Goal: Task Accomplishment & Management: Manage account settings

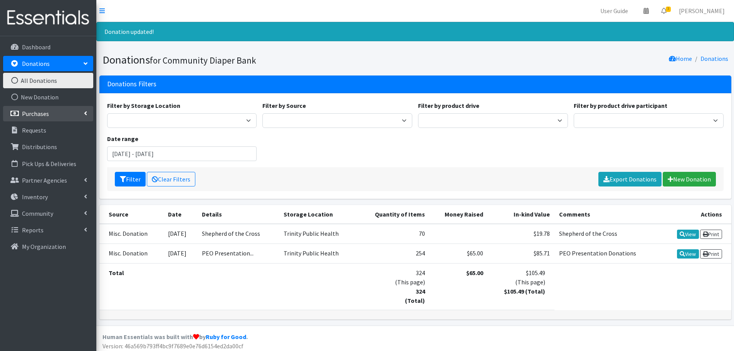
click at [44, 118] on link "Purchases" at bounding box center [48, 113] width 90 height 15
click at [43, 127] on link "All Purchases" at bounding box center [48, 130] width 90 height 15
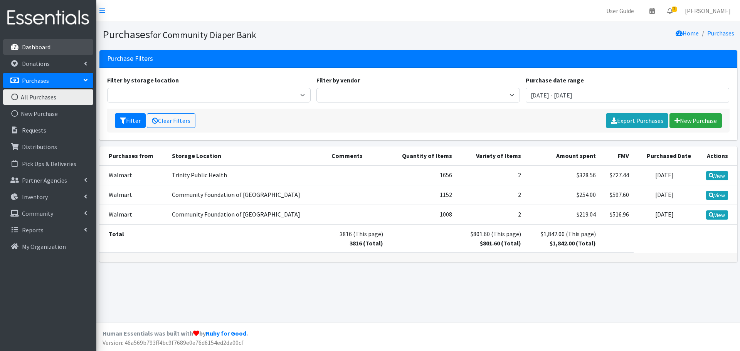
click at [44, 47] on p "Dashboard" at bounding box center [36, 47] width 29 height 8
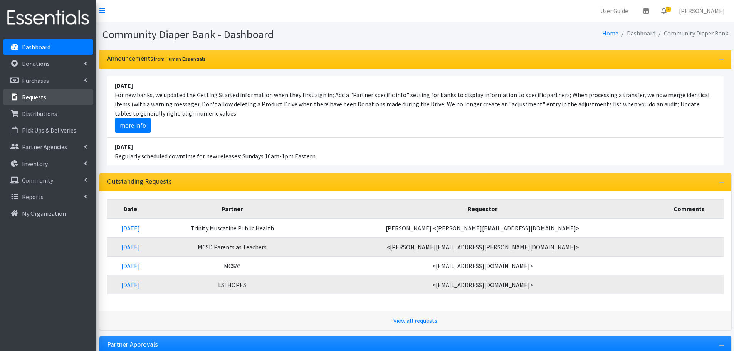
click at [51, 98] on link "Requests" at bounding box center [48, 96] width 90 height 15
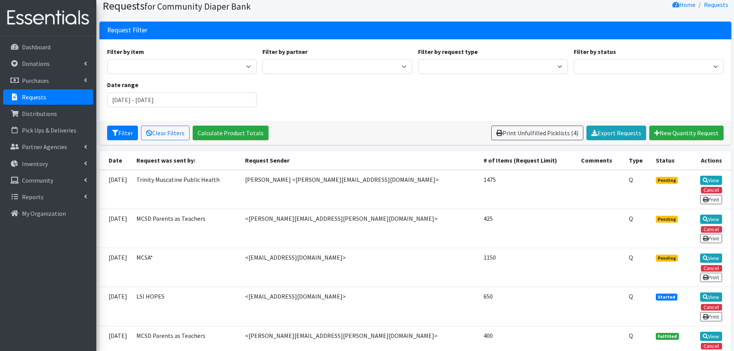
scroll to position [77, 0]
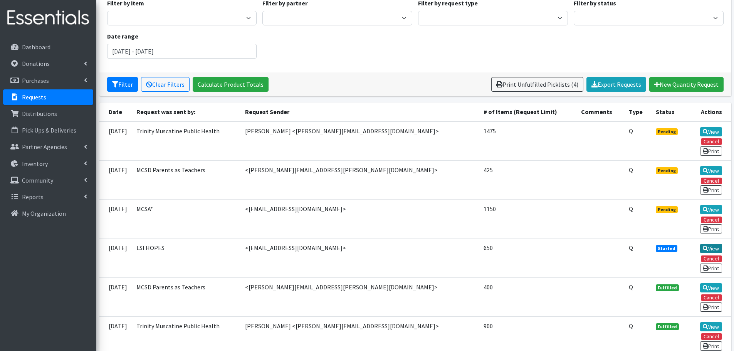
click at [710, 248] on link "View" at bounding box center [711, 248] width 22 height 9
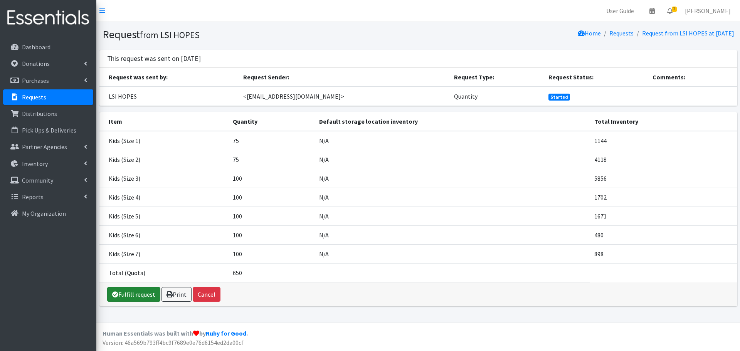
click at [136, 291] on link "Fulfill request" at bounding box center [133, 294] width 53 height 15
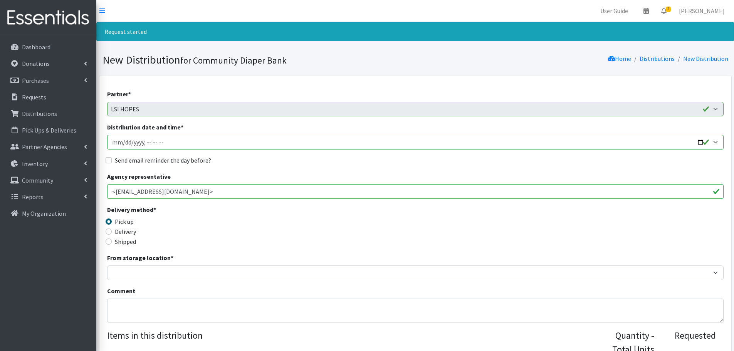
click at [701, 144] on input "Distribution date and time *" at bounding box center [415, 142] width 617 height 15
type input "[DATE]T13:00"
click at [299, 163] on div "Send email reminder the day before?" at bounding box center [415, 160] width 617 height 9
click at [108, 162] on input "Send email reminder the day before?" at bounding box center [109, 160] width 6 height 6
checkbox input "true"
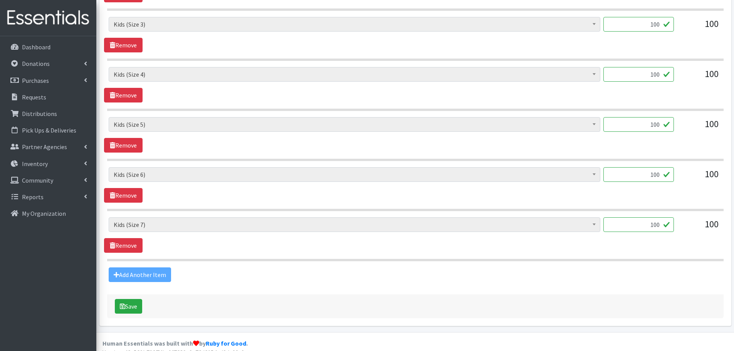
scroll to position [453, 0]
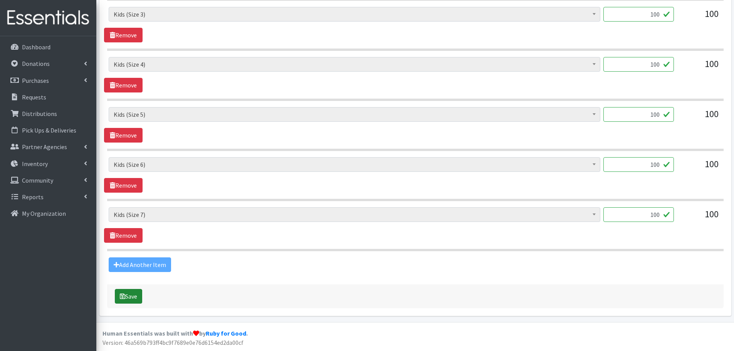
click at [129, 296] on button "Save" at bounding box center [128, 296] width 27 height 15
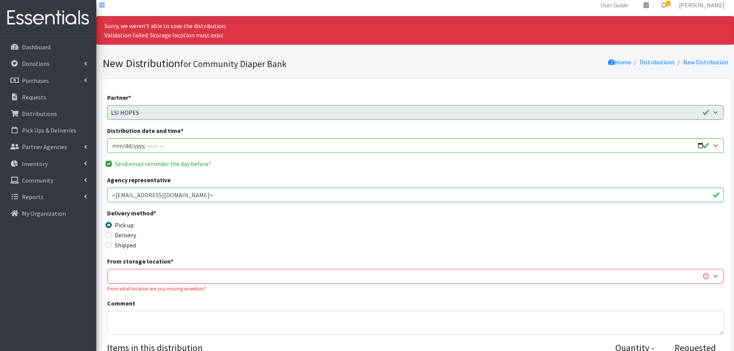
scroll to position [0, 0]
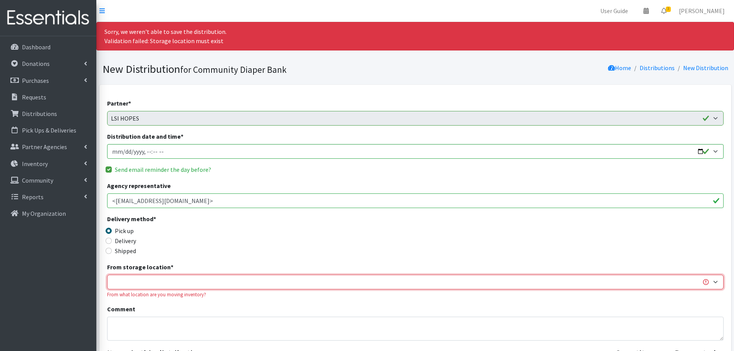
click at [175, 280] on select "Trinity Public Health" at bounding box center [415, 282] width 617 height 15
select select "493"
click at [107, 275] on select "Trinity Public Health" at bounding box center [415, 282] width 617 height 15
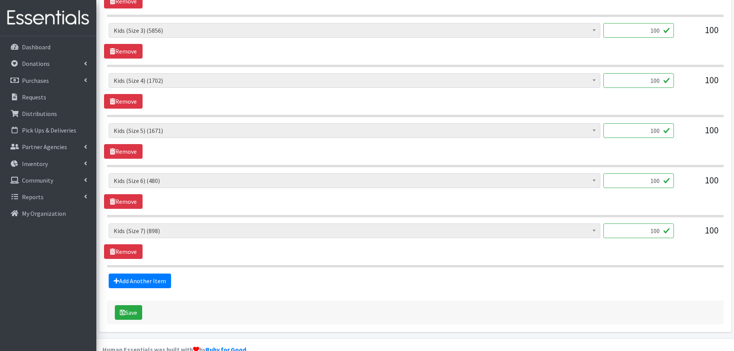
scroll to position [471, 0]
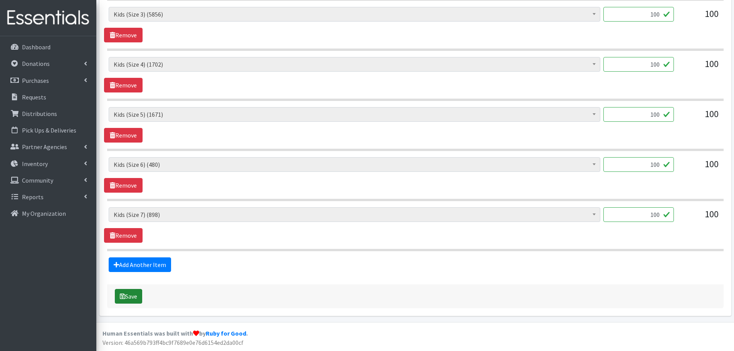
click at [137, 298] on button "Save" at bounding box center [128, 296] width 27 height 15
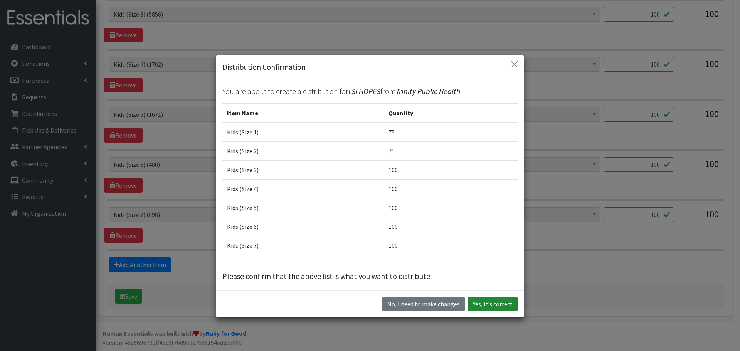
click at [495, 305] on button "Yes, it's correct" at bounding box center [493, 304] width 50 height 15
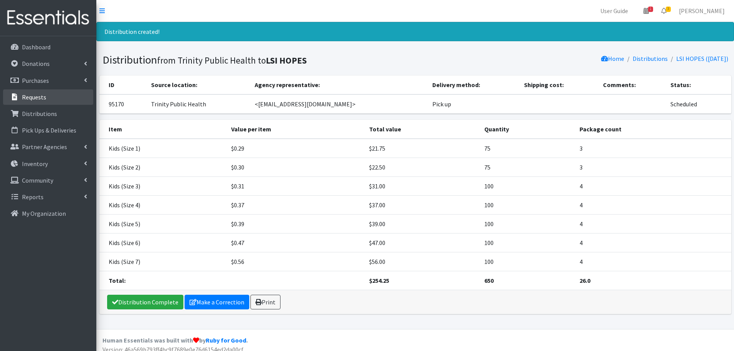
click at [57, 92] on link "Requests" at bounding box center [48, 96] width 90 height 15
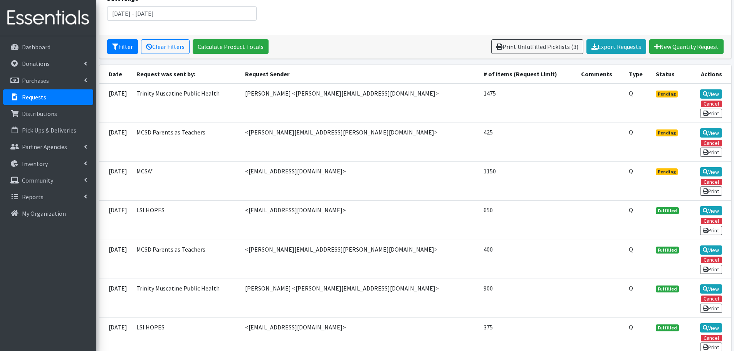
scroll to position [116, 0]
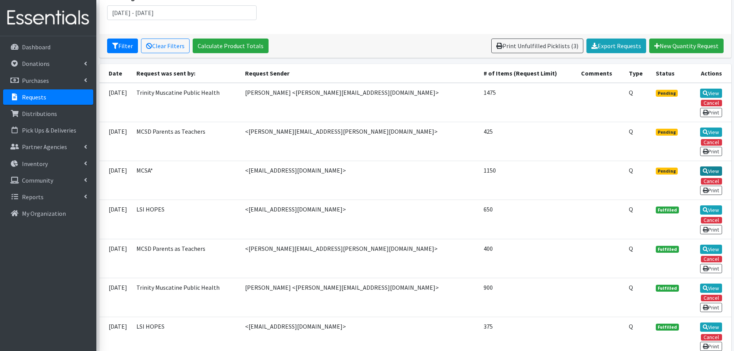
click at [711, 168] on link "View" at bounding box center [711, 171] width 22 height 9
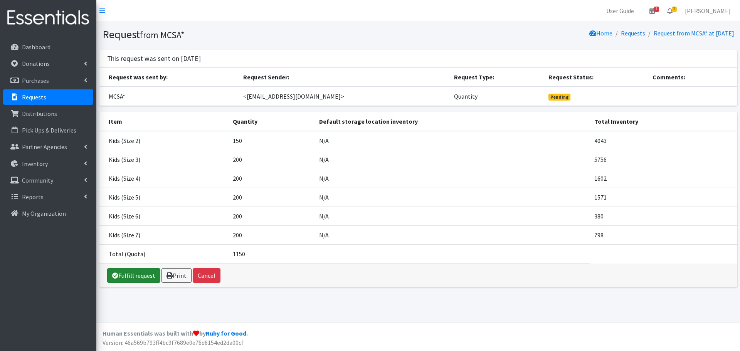
click at [135, 276] on link "Fulfill request" at bounding box center [133, 275] width 53 height 15
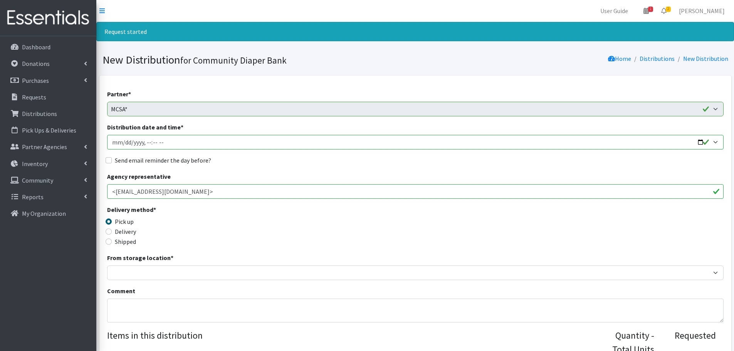
click at [700, 142] on input "Distribution date and time *" at bounding box center [415, 142] width 617 height 15
type input "2025-08-22T13:00"
click at [286, 157] on div "Send email reminder the day before?" at bounding box center [415, 160] width 617 height 9
click at [110, 160] on input "Send email reminder the day before?" at bounding box center [109, 160] width 6 height 6
checkbox input "true"
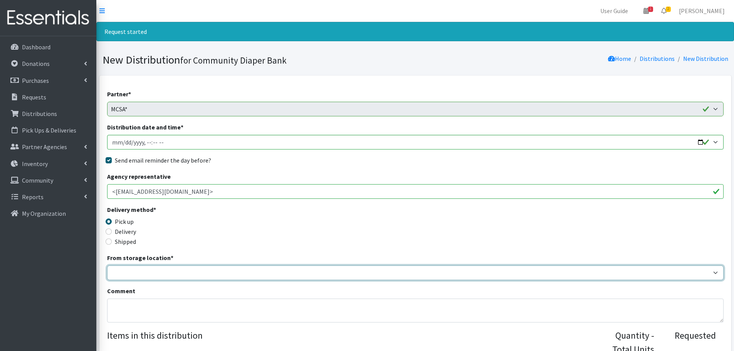
click at [175, 273] on select "Trinity Public Health" at bounding box center [415, 273] width 617 height 15
select select "493"
click at [107, 266] on select "Trinity Public Health" at bounding box center [415, 273] width 617 height 15
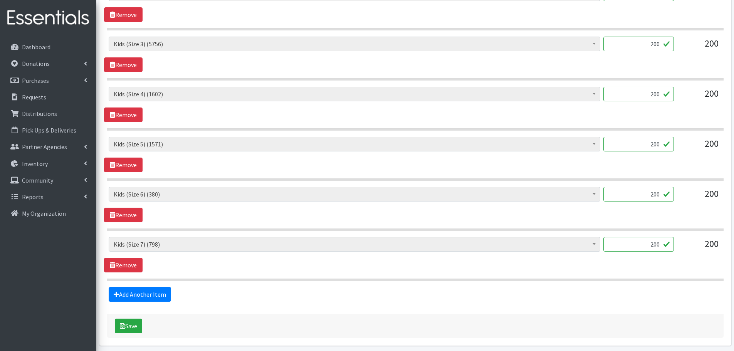
scroll to position [403, 0]
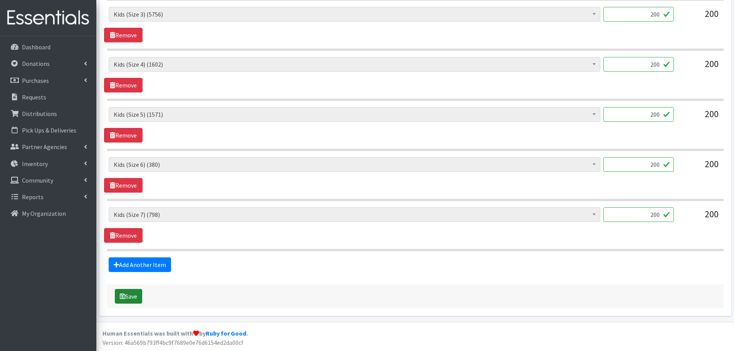
click at [133, 296] on button "Save" at bounding box center [128, 296] width 27 height 15
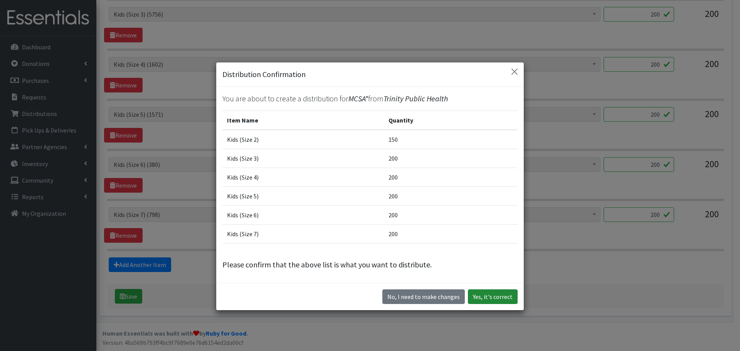
click at [488, 298] on button "Yes, it's correct" at bounding box center [493, 297] width 50 height 15
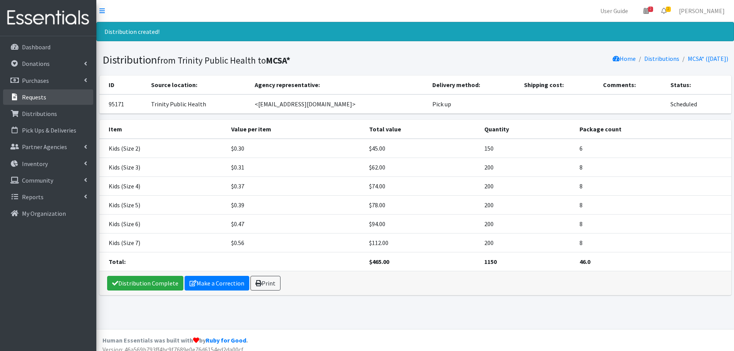
click at [52, 96] on link "Requests" at bounding box center [48, 96] width 90 height 15
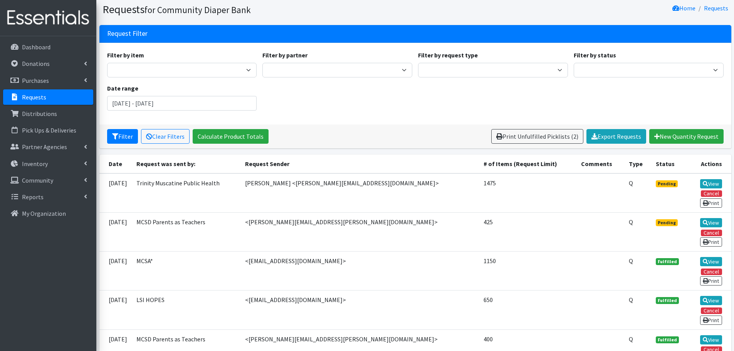
scroll to position [39, 0]
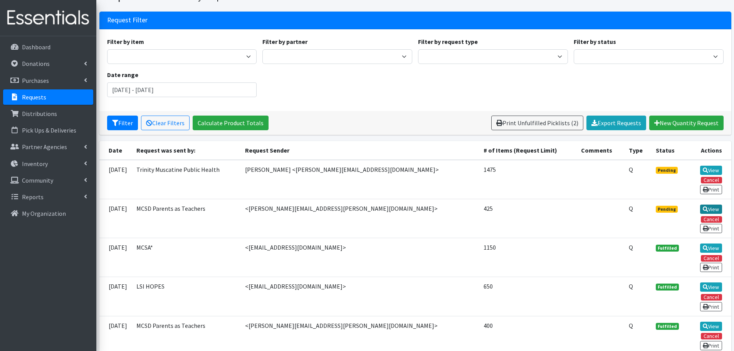
click at [712, 211] on link "View" at bounding box center [711, 209] width 22 height 9
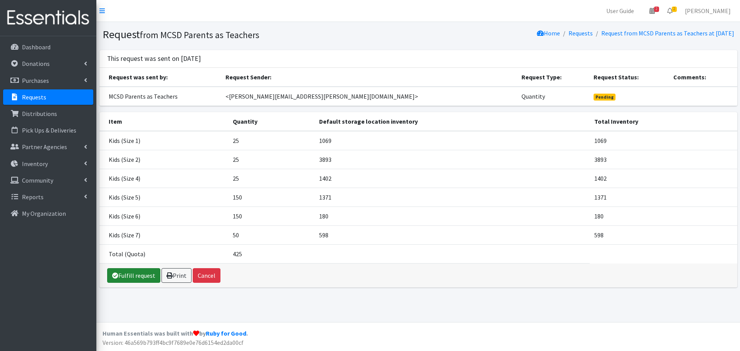
click at [142, 273] on link "Fulfill request" at bounding box center [133, 275] width 53 height 15
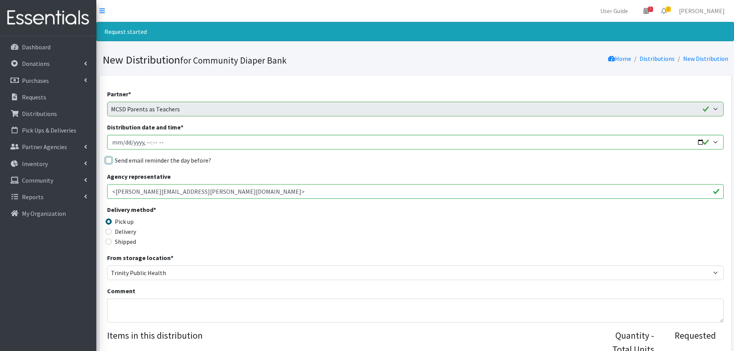
click at [107, 160] on input "Send email reminder the day before?" at bounding box center [109, 160] width 6 height 6
checkbox input "true"
click at [135, 144] on input "Distribution date and time *" at bounding box center [415, 142] width 617 height 15
drag, startPoint x: 700, startPoint y: 143, endPoint x: 679, endPoint y: 146, distance: 21.8
click at [700, 143] on input "Distribution date and time *" at bounding box center [415, 142] width 617 height 15
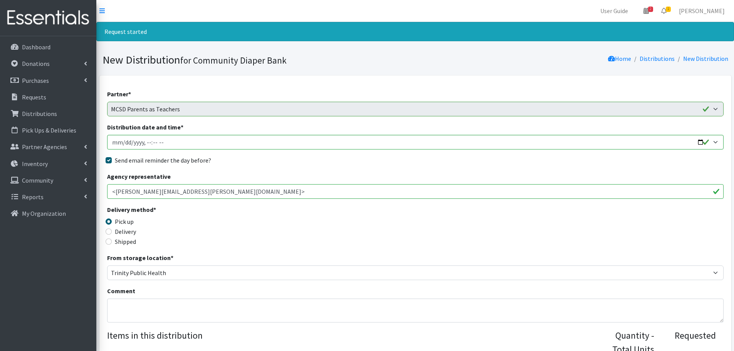
type input "2025-08-22T13:00"
click at [318, 165] on fieldset "Send email reminder the day before?" at bounding box center [415, 161] width 617 height 10
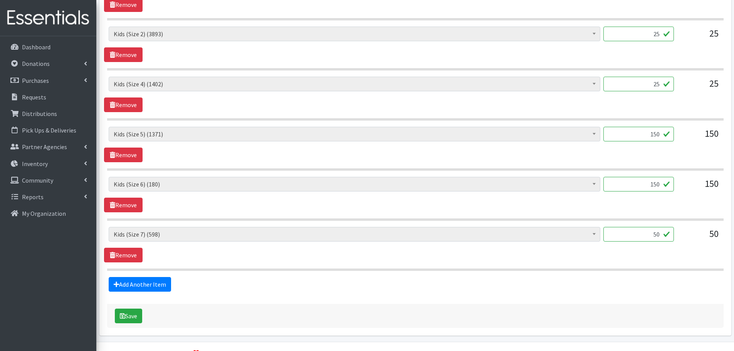
scroll to position [403, 0]
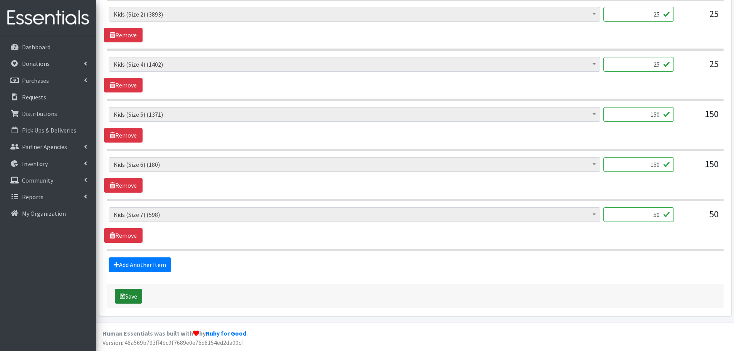
click at [133, 297] on button "Save" at bounding box center [128, 296] width 27 height 15
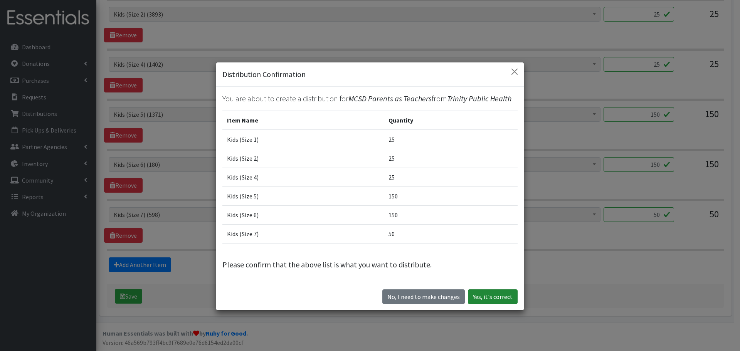
click at [494, 294] on button "Yes, it's correct" at bounding box center [493, 297] width 50 height 15
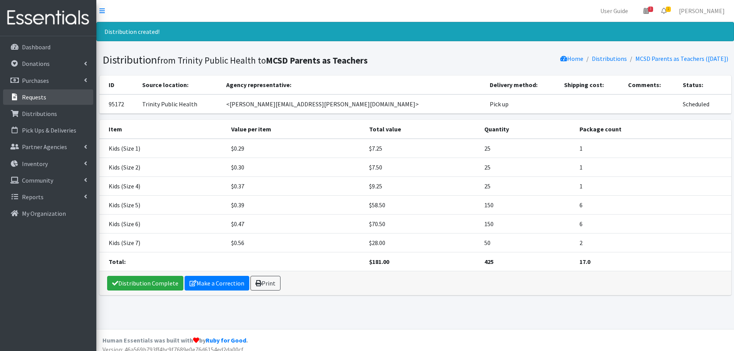
click at [61, 99] on link "Requests" at bounding box center [48, 96] width 90 height 15
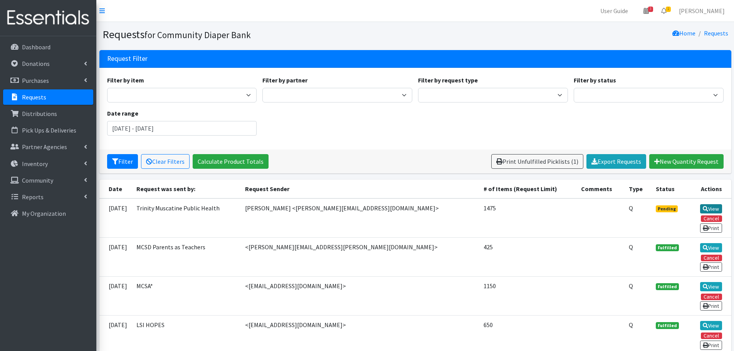
click at [706, 210] on icon at bounding box center [705, 208] width 5 height 5
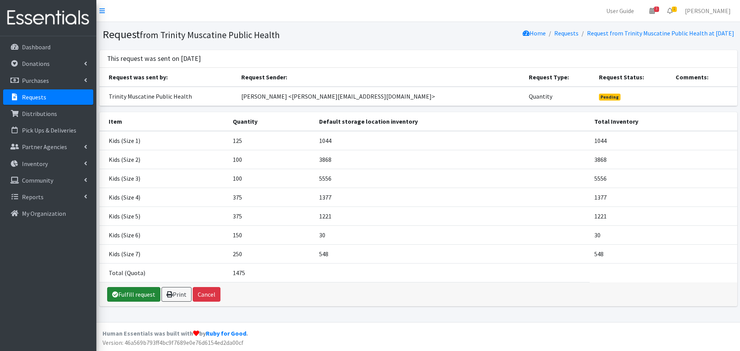
click at [128, 297] on link "Fulfill request" at bounding box center [133, 294] width 53 height 15
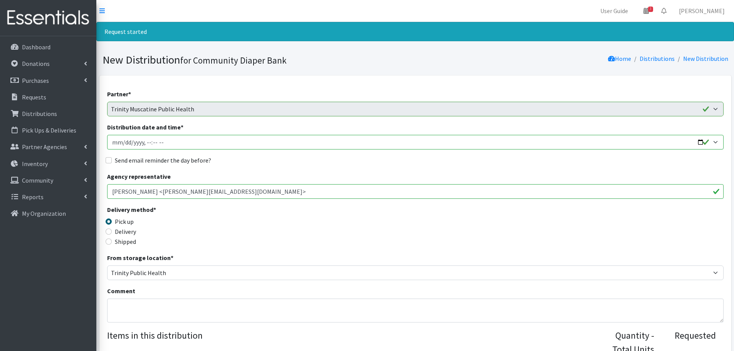
click at [701, 142] on input "Distribution date and time *" at bounding box center [415, 142] width 617 height 15
type input "2025-08-22T13:00"
click at [317, 158] on div "Send email reminder the day before?" at bounding box center [415, 160] width 617 height 9
click at [109, 161] on input "Send email reminder the day before?" at bounding box center [109, 160] width 6 height 6
checkbox input "true"
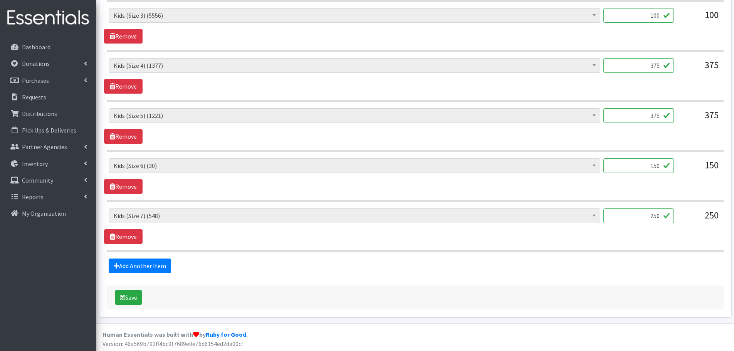
scroll to position [453, 0]
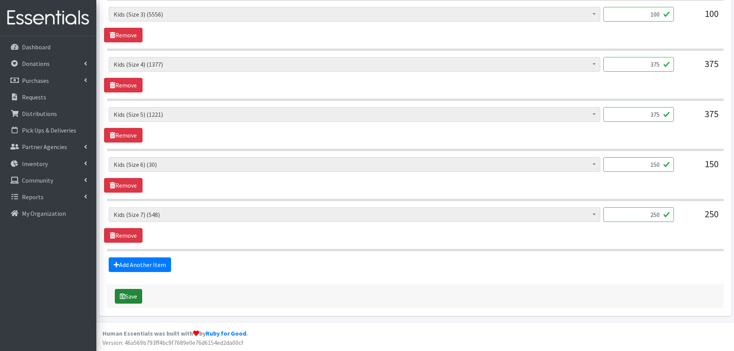
click at [126, 295] on button "Save" at bounding box center [128, 296] width 27 height 15
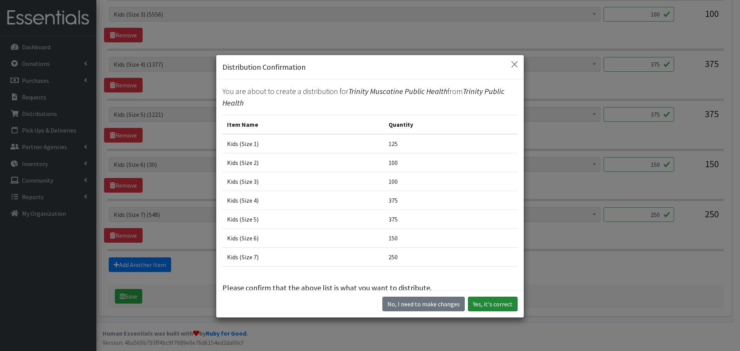
click at [491, 305] on button "Yes, it's correct" at bounding box center [493, 304] width 50 height 15
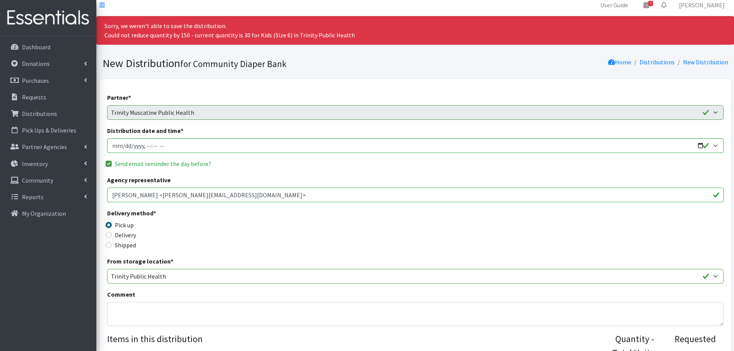
scroll to position [0, 0]
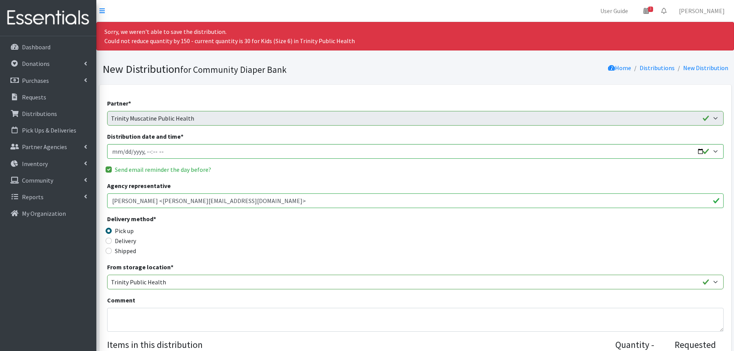
click at [241, 233] on div "Pick up" at bounding box center [184, 230] width 154 height 9
click at [37, 162] on p "Inventory" at bounding box center [35, 164] width 26 height 8
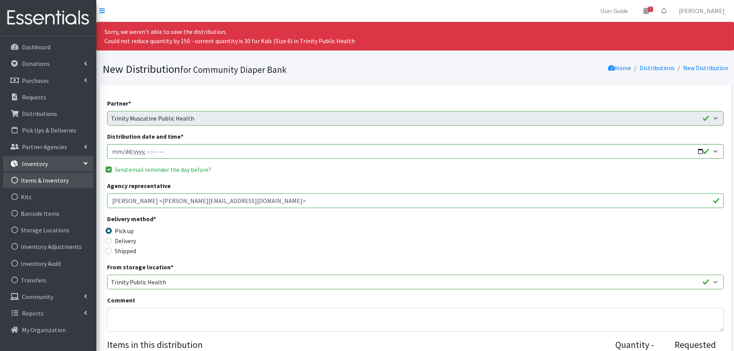
click at [52, 179] on link "Items & Inventory" at bounding box center [48, 180] width 90 height 15
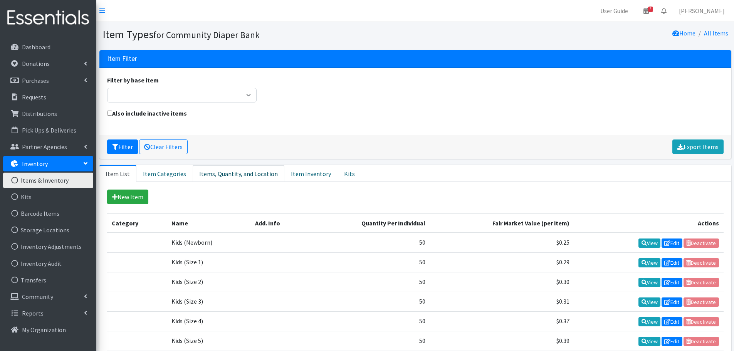
click at [240, 176] on link "Items, Quantity, and Location" at bounding box center [239, 173] width 92 height 17
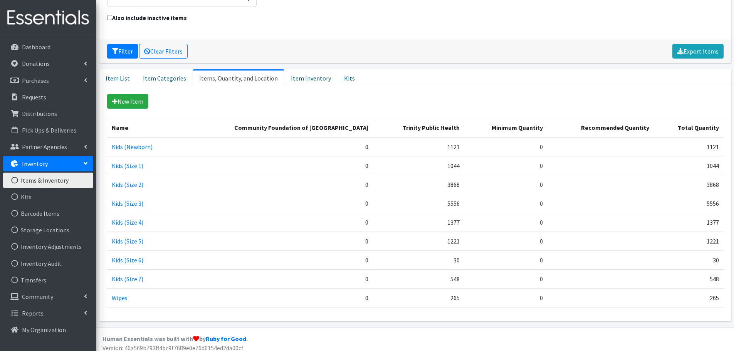
scroll to position [101, 0]
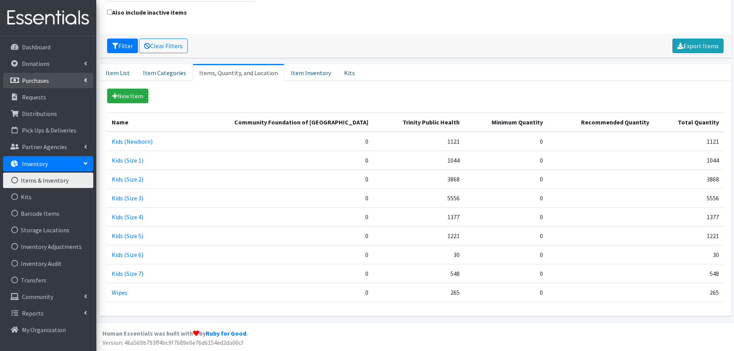
click at [44, 79] on p "Purchases" at bounding box center [35, 81] width 27 height 8
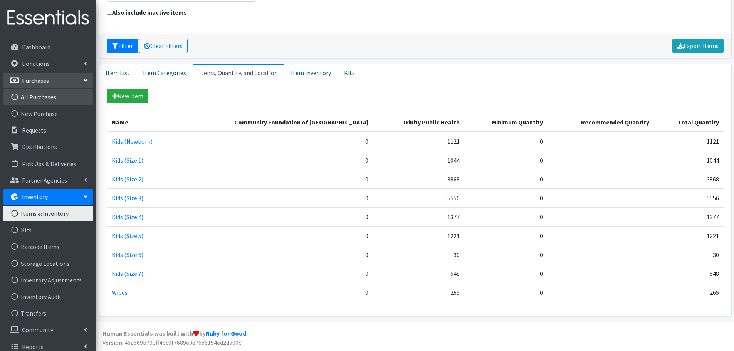
click at [38, 100] on link "All Purchases" at bounding box center [48, 96] width 90 height 15
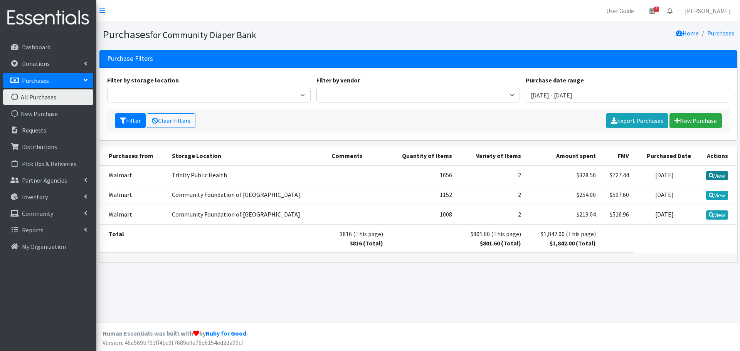
click at [714, 176] on link "View" at bounding box center [717, 175] width 22 height 9
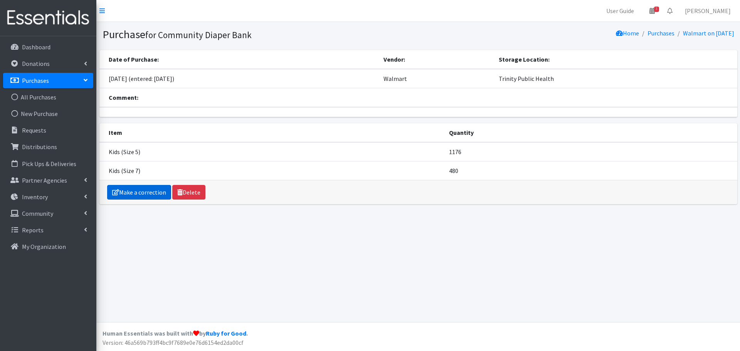
click at [148, 189] on link "Make a correction" at bounding box center [139, 192] width 64 height 15
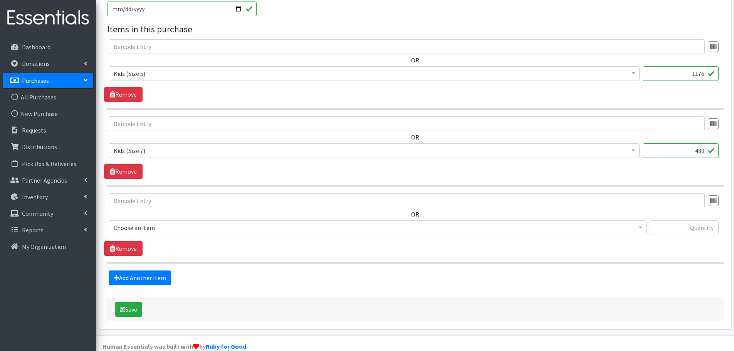
scroll to position [347, 0]
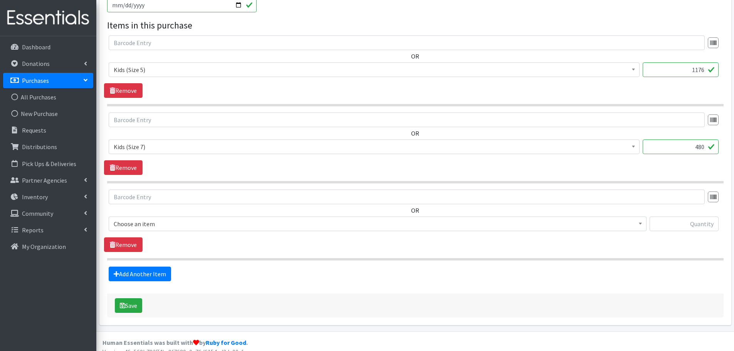
click at [692, 71] on input "1176" at bounding box center [681, 69] width 76 height 15
click at [672, 70] on input "1176" at bounding box center [681, 69] width 76 height 15
type input "648"
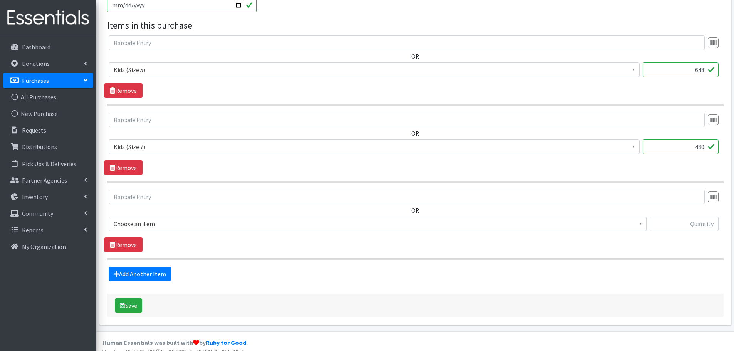
click at [115, 298] on button "Save" at bounding box center [128, 305] width 27 height 15
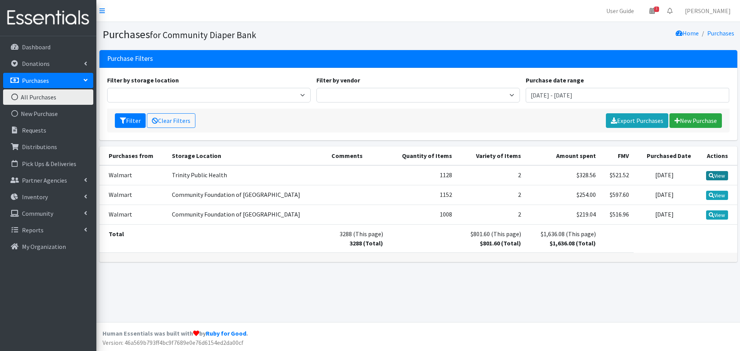
click at [723, 177] on link "View" at bounding box center [717, 175] width 22 height 9
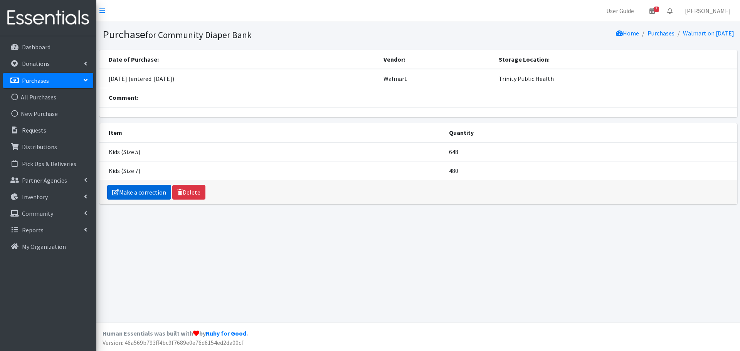
click at [141, 191] on link "Make a correction" at bounding box center [139, 192] width 64 height 15
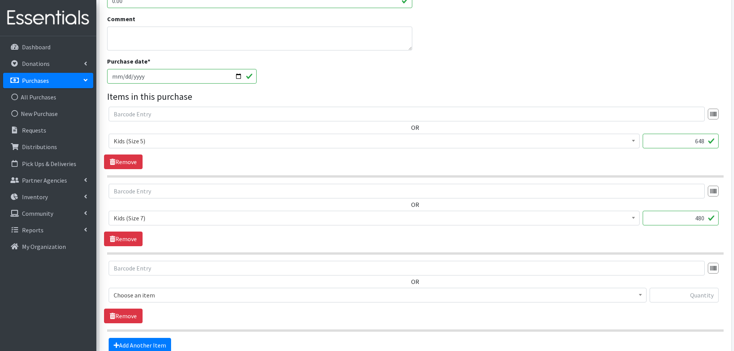
scroll to position [356, 0]
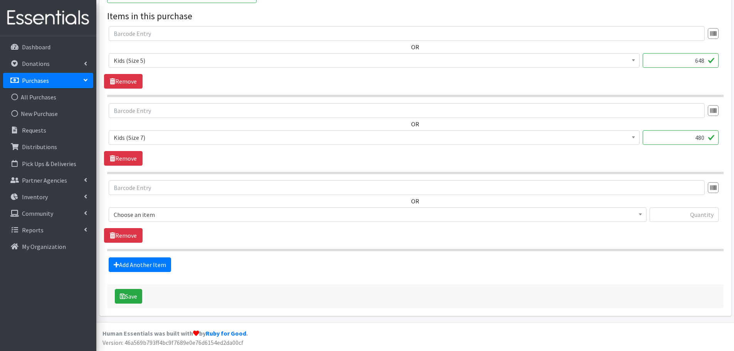
click at [175, 215] on span "Choose an item" at bounding box center [378, 214] width 528 height 11
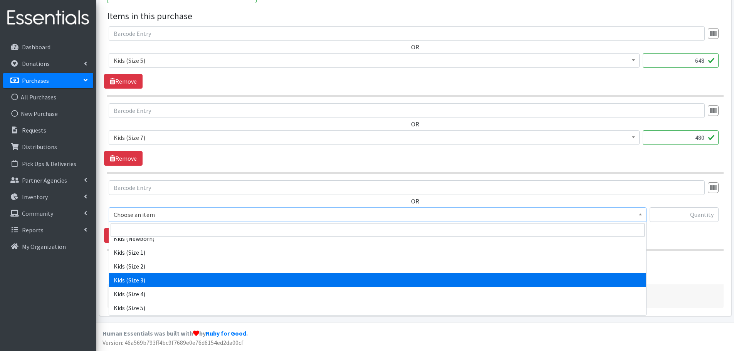
scroll to position [66, 0]
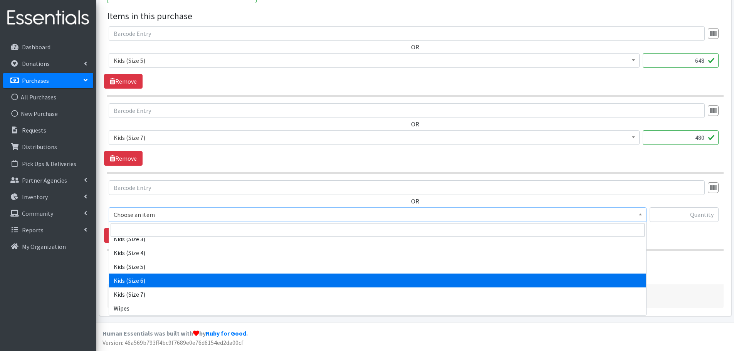
select select "2376"
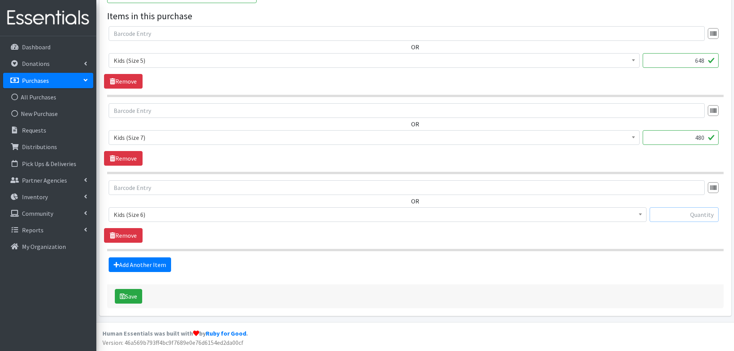
click at [675, 217] on input "text" at bounding box center [684, 214] width 69 height 15
click at [688, 216] on input "text" at bounding box center [684, 214] width 69 height 15
type input "528"
click at [138, 299] on button "Save" at bounding box center [128, 296] width 27 height 15
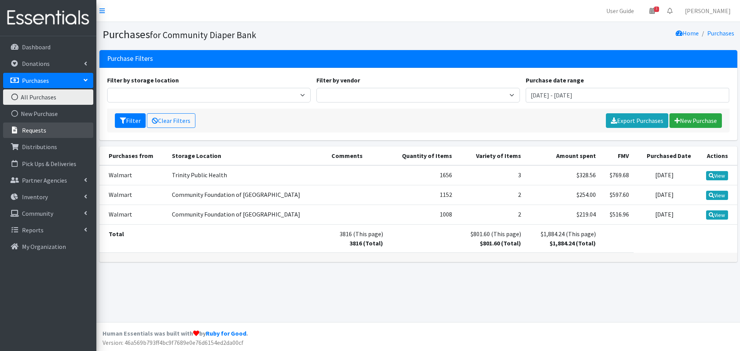
click at [56, 136] on link "Requests" at bounding box center [48, 130] width 90 height 15
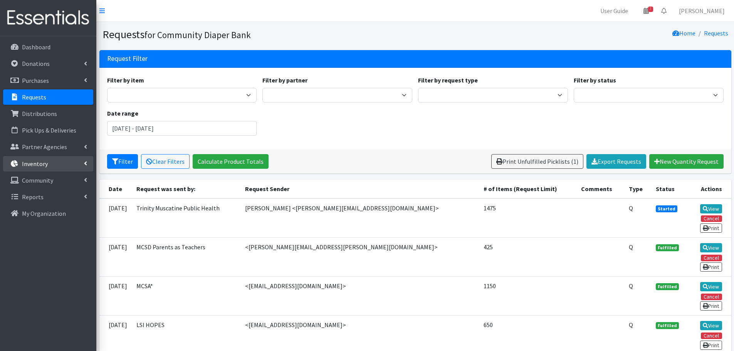
click at [41, 166] on p "Inventory" at bounding box center [35, 164] width 26 height 8
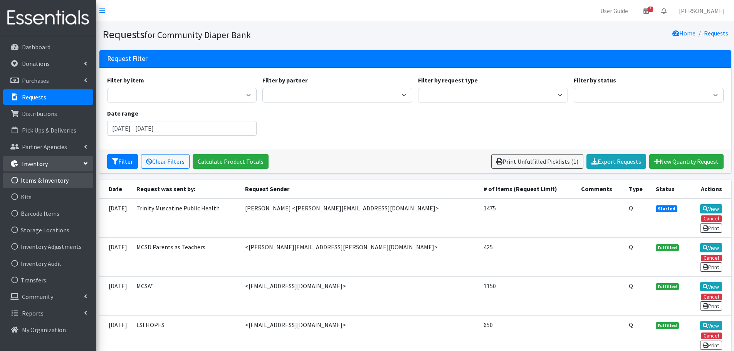
click at [47, 182] on link "Items & Inventory" at bounding box center [48, 180] width 90 height 15
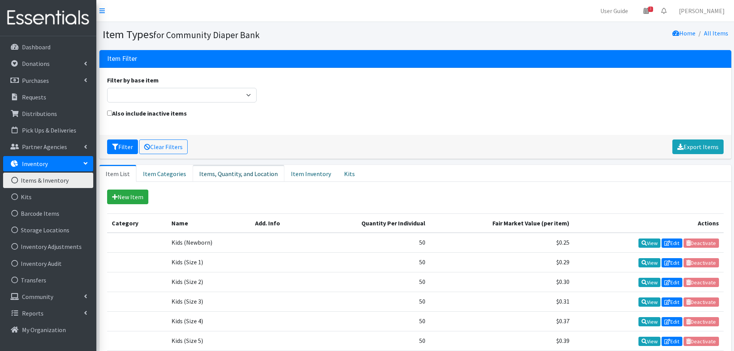
click at [240, 173] on link "Items, Quantity, and Location" at bounding box center [239, 173] width 92 height 17
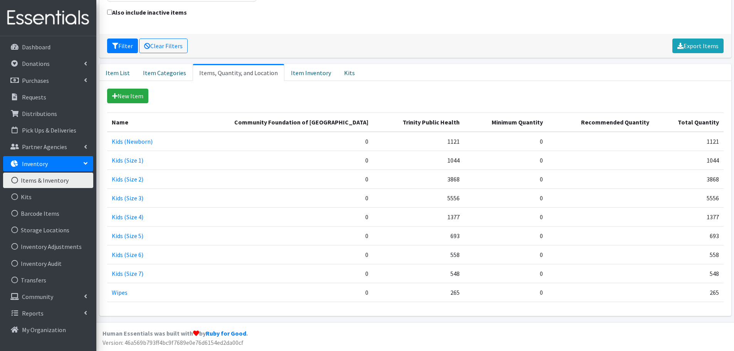
scroll to position [51, 0]
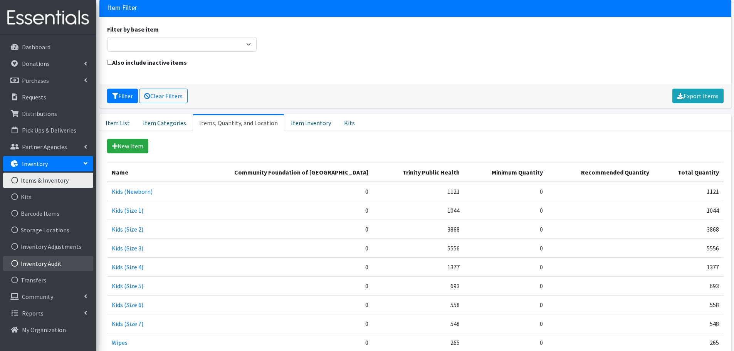
click at [35, 265] on link "Inventory Audit" at bounding box center [48, 263] width 90 height 15
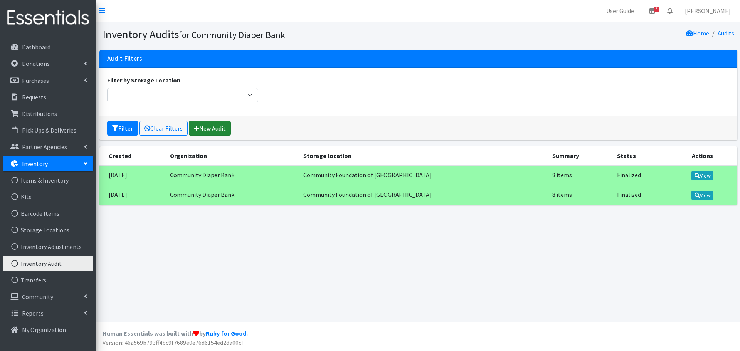
click at [200, 130] on link "New Audit" at bounding box center [210, 128] width 42 height 15
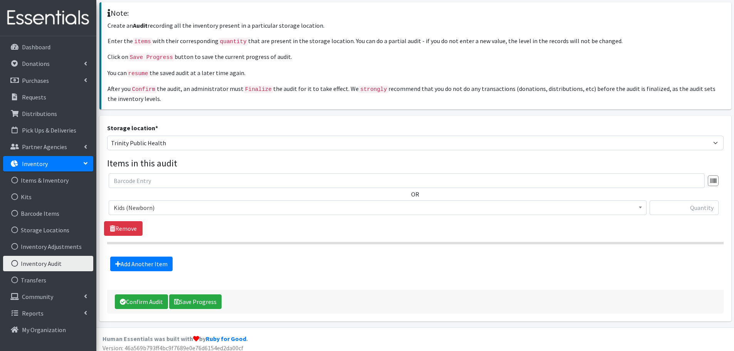
scroll to position [52, 0]
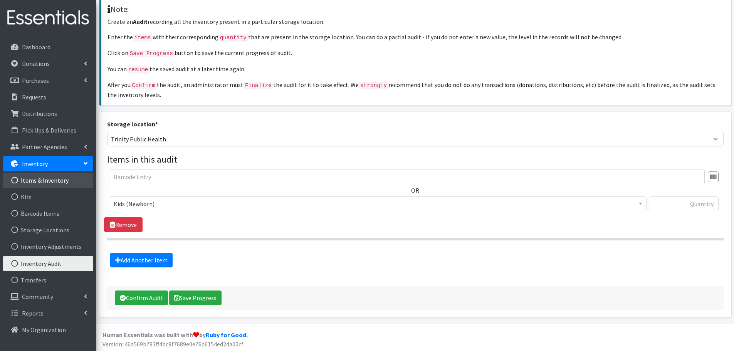
click at [42, 180] on link "Items & Inventory" at bounding box center [48, 180] width 90 height 15
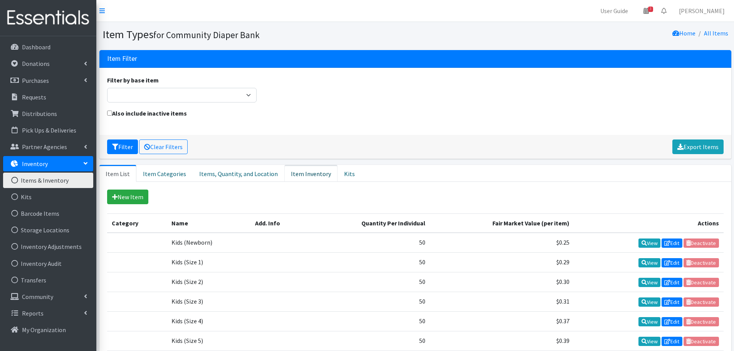
click at [296, 176] on link "Item Inventory" at bounding box center [311, 173] width 53 height 17
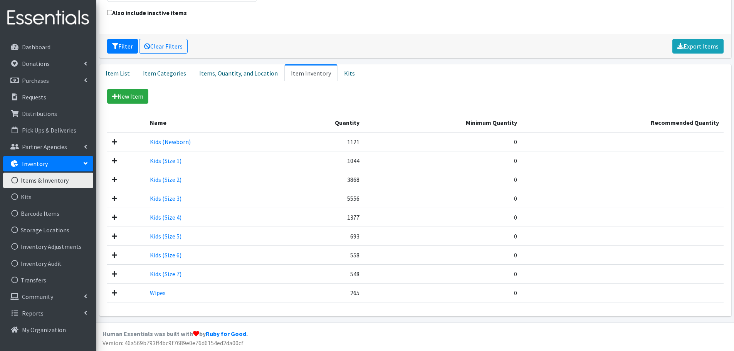
scroll to position [101, 0]
drag, startPoint x: 285, startPoint y: 101, endPoint x: 199, endPoint y: 109, distance: 86.8
click at [200, 109] on div "New Item Name Quantity Minimum Quantity Recommended Quantity Kids (Newborn) 112…" at bounding box center [415, 196] width 617 height 214
click at [114, 143] on icon at bounding box center [114, 141] width 5 height 6
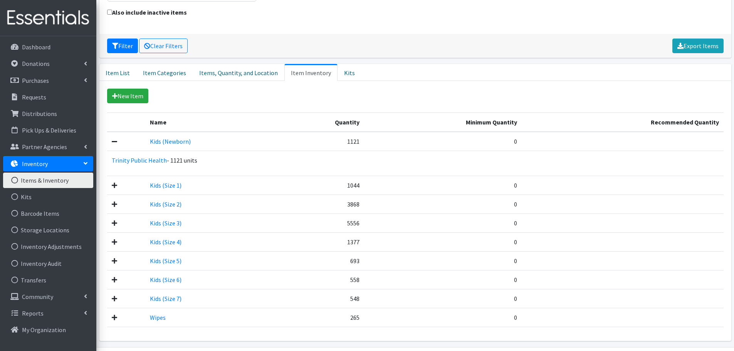
click at [114, 143] on icon at bounding box center [114, 141] width 5 height 6
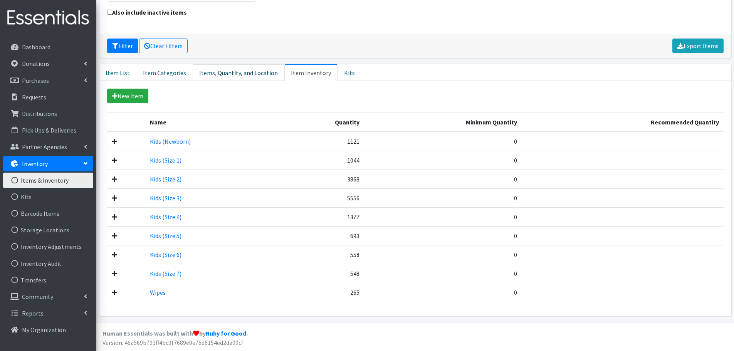
click at [226, 76] on link "Items, Quantity, and Location" at bounding box center [239, 72] width 92 height 17
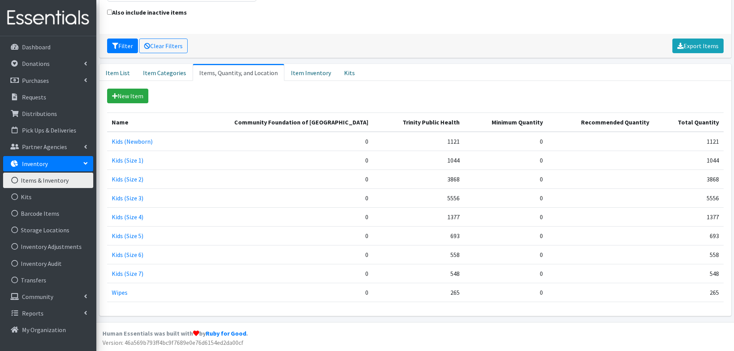
scroll to position [51, 0]
